Goal: Task Accomplishment & Management: Use online tool/utility

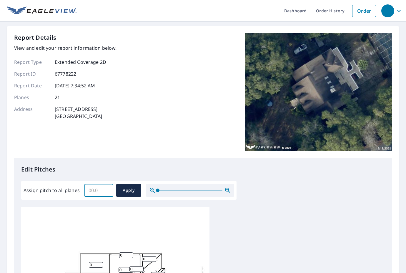
click at [98, 190] on input "Assign pitch to all planes" at bounding box center [98, 190] width 29 height 16
type input "9"
click at [126, 188] on span "Apply" at bounding box center [129, 190] width 16 height 7
type input "9"
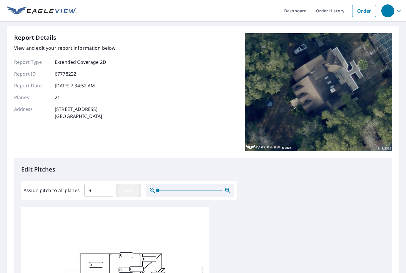
type input "9"
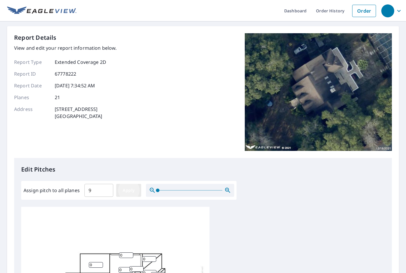
type input "9"
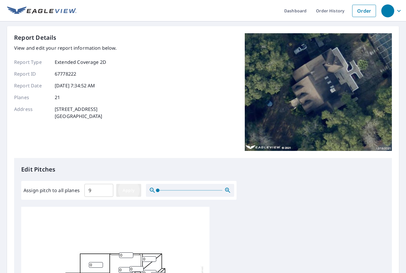
type input "9"
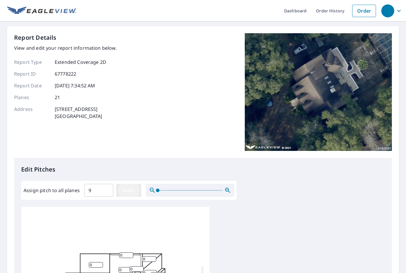
type input "9"
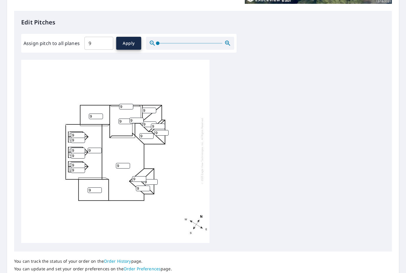
scroll to position [193, 0]
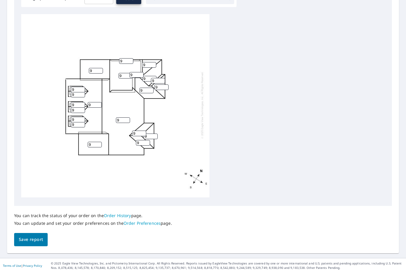
click at [39, 240] on span "Save report" at bounding box center [31, 239] width 24 height 7
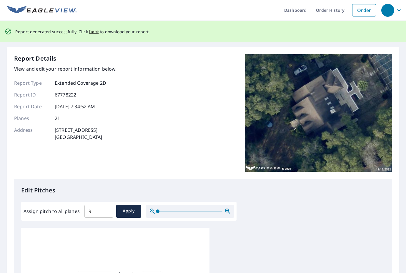
scroll to position [0, 0]
